Goal: Information Seeking & Learning: Learn about a topic

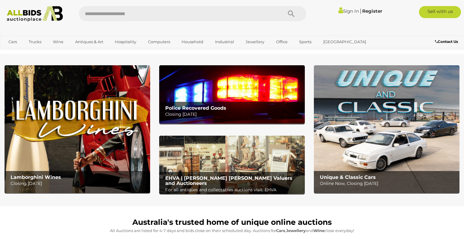
click at [226, 20] on input "text" at bounding box center [177, 13] width 197 height 15
click at [220, 12] on input "text" at bounding box center [177, 13] width 197 height 15
type input "*******"
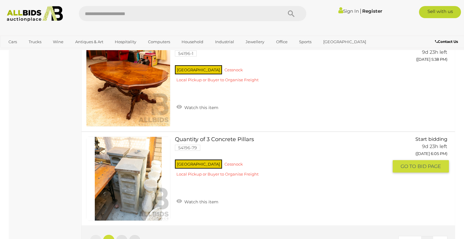
scroll to position [4716, 0]
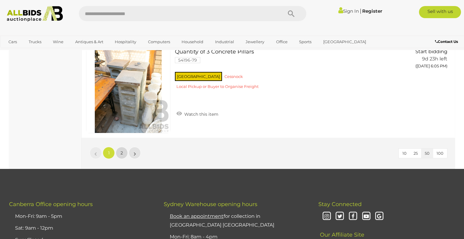
click at [119, 147] on link "2" at bounding box center [122, 153] width 12 height 12
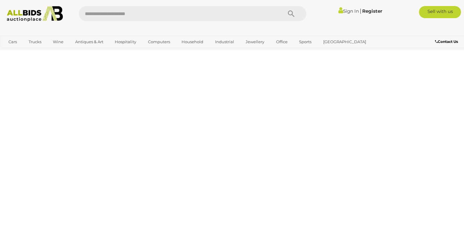
scroll to position [0, 0]
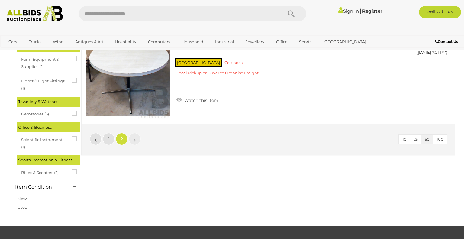
scroll to position [500, 0]
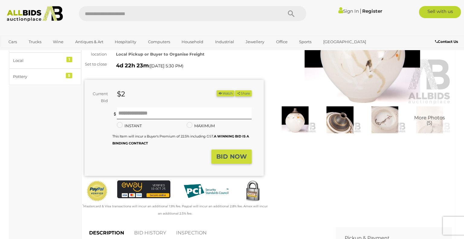
scroll to position [87, 0]
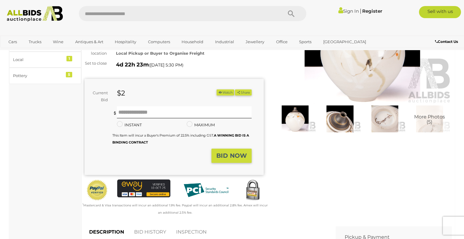
click at [379, 118] on img at bounding box center [385, 118] width 42 height 27
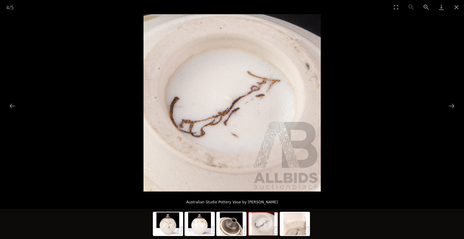
click at [371, 144] on picture at bounding box center [232, 102] width 464 height 177
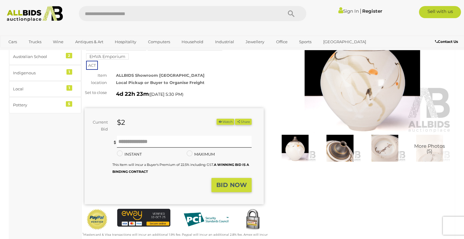
scroll to position [22, 0]
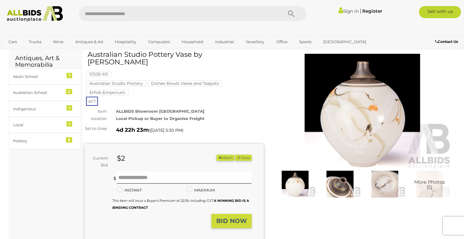
click at [432, 183] on span "More Photos (5)" at bounding box center [429, 184] width 31 height 11
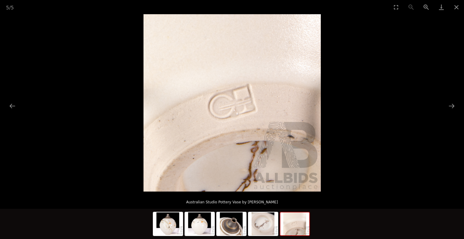
click at [15, 58] on picture at bounding box center [232, 102] width 464 height 177
click at [454, 6] on button "Close gallery" at bounding box center [455, 7] width 15 height 14
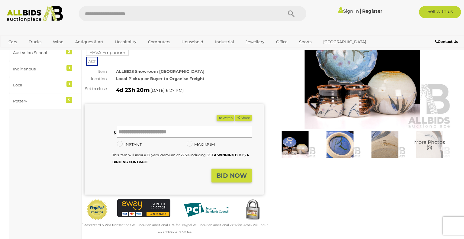
scroll to position [87, 0]
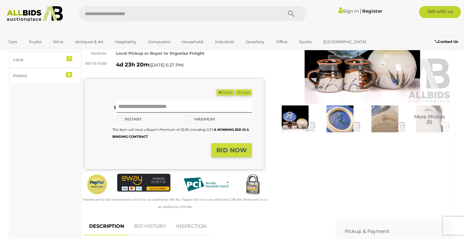
click at [341, 115] on img at bounding box center [340, 118] width 42 height 27
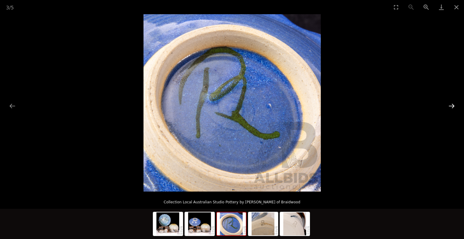
click at [454, 107] on button "Next slide" at bounding box center [451, 106] width 13 height 12
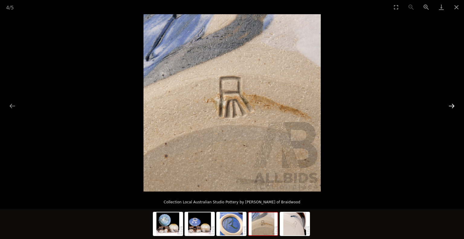
click at [454, 107] on button "Next slide" at bounding box center [451, 106] width 13 height 12
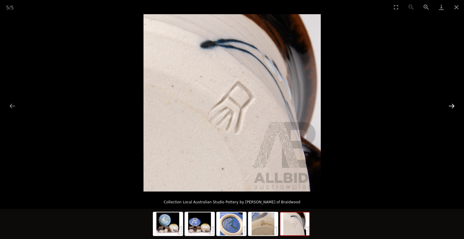
click at [454, 107] on button "Next slide" at bounding box center [451, 106] width 13 height 12
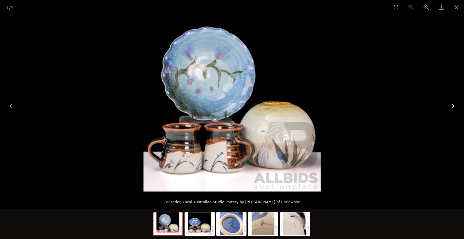
click at [454, 107] on button "Next slide" at bounding box center [451, 106] width 13 height 12
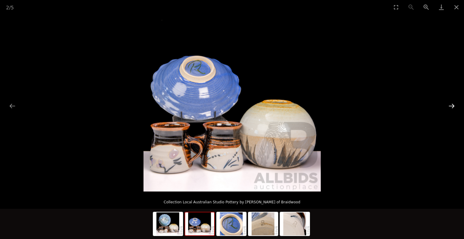
click at [454, 107] on button "Next slide" at bounding box center [451, 106] width 13 height 12
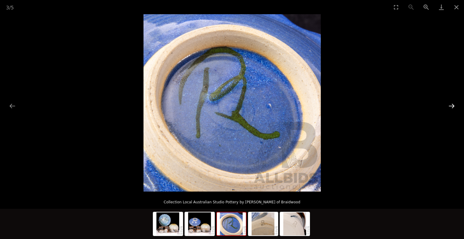
click at [454, 107] on button "Next slide" at bounding box center [451, 106] width 13 height 12
